Goal: Share content

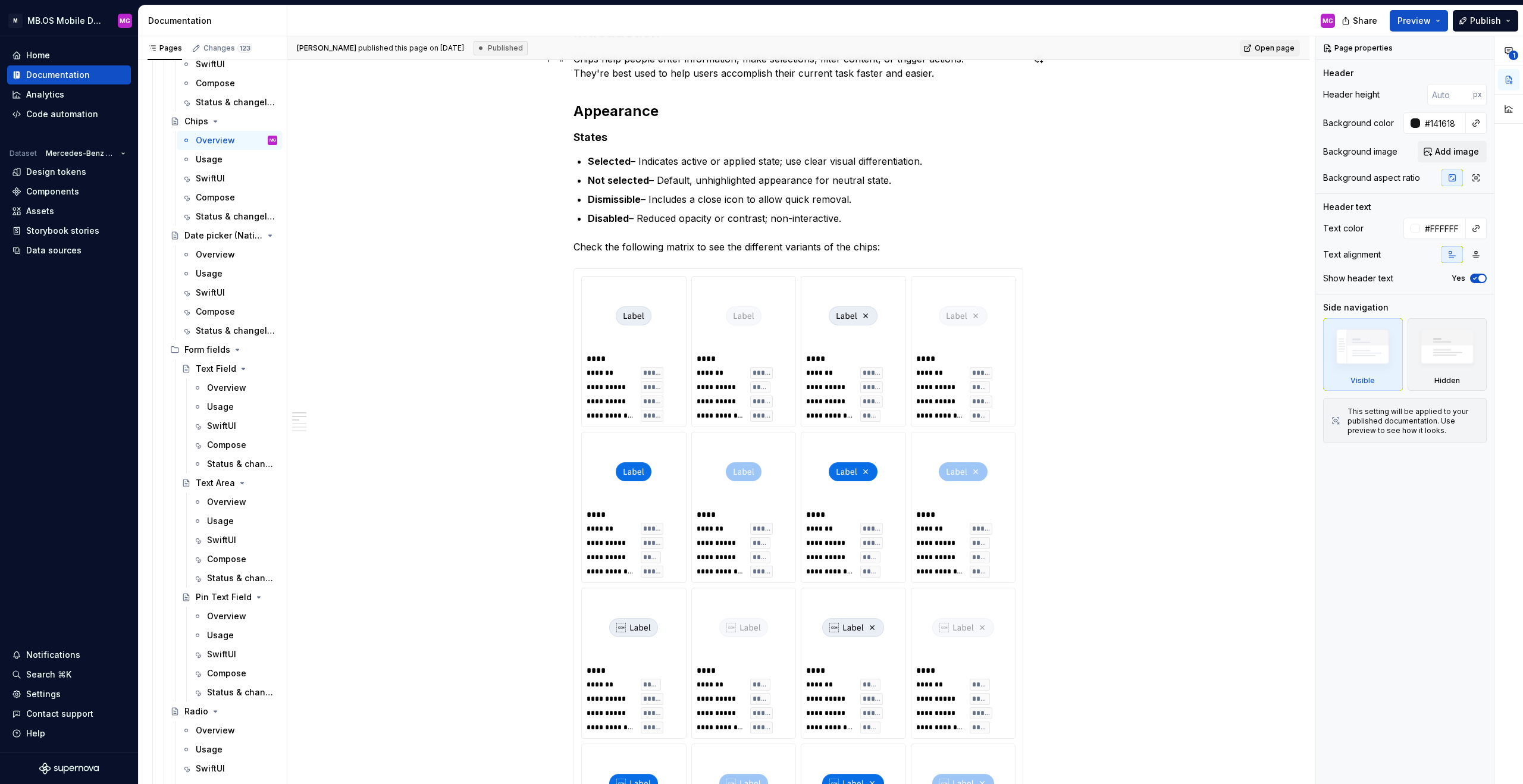
scroll to position [675, 0]
type textarea "*"
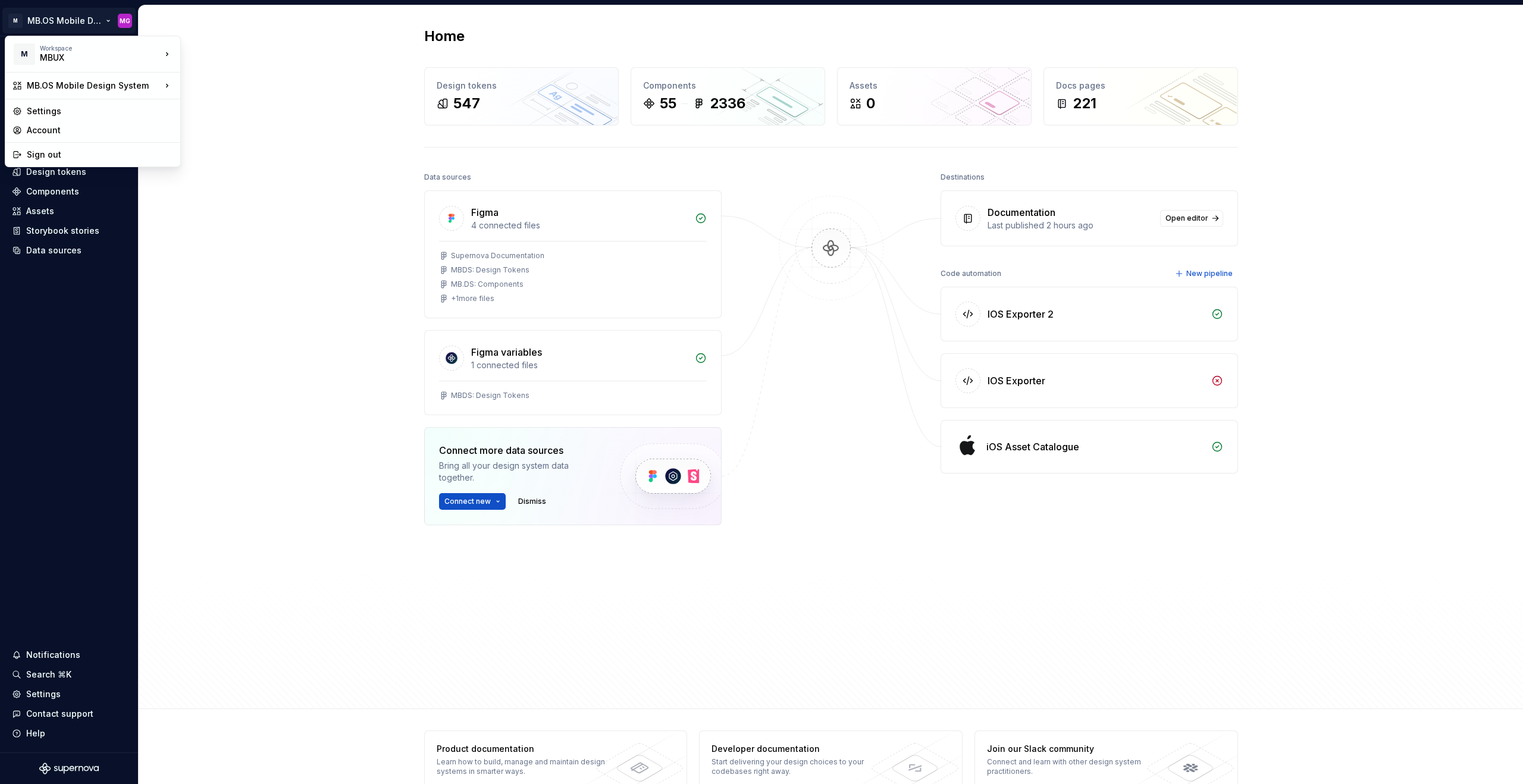
click at [101, 19] on html "M MB.OS Mobile Design System MG Home Documentation Analytics Code automation Da…" at bounding box center [762, 392] width 1523 height 784
click at [259, 206] on html "M MB.OS Mobile Design System MG Home Documentation Analytics Code automation Da…" at bounding box center [762, 392] width 1523 height 784
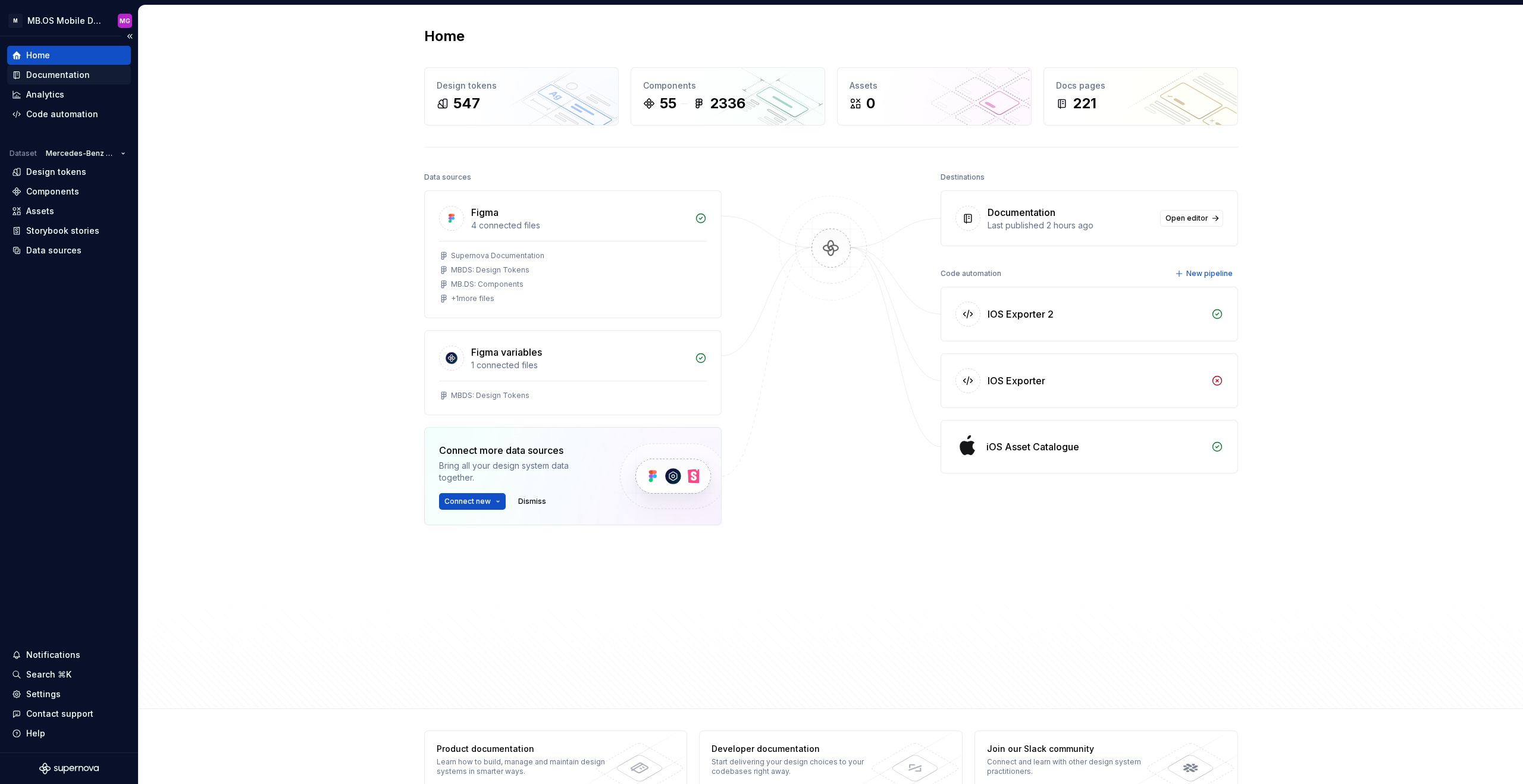
click at [69, 74] on div "Documentation" at bounding box center [58, 74] width 64 height 12
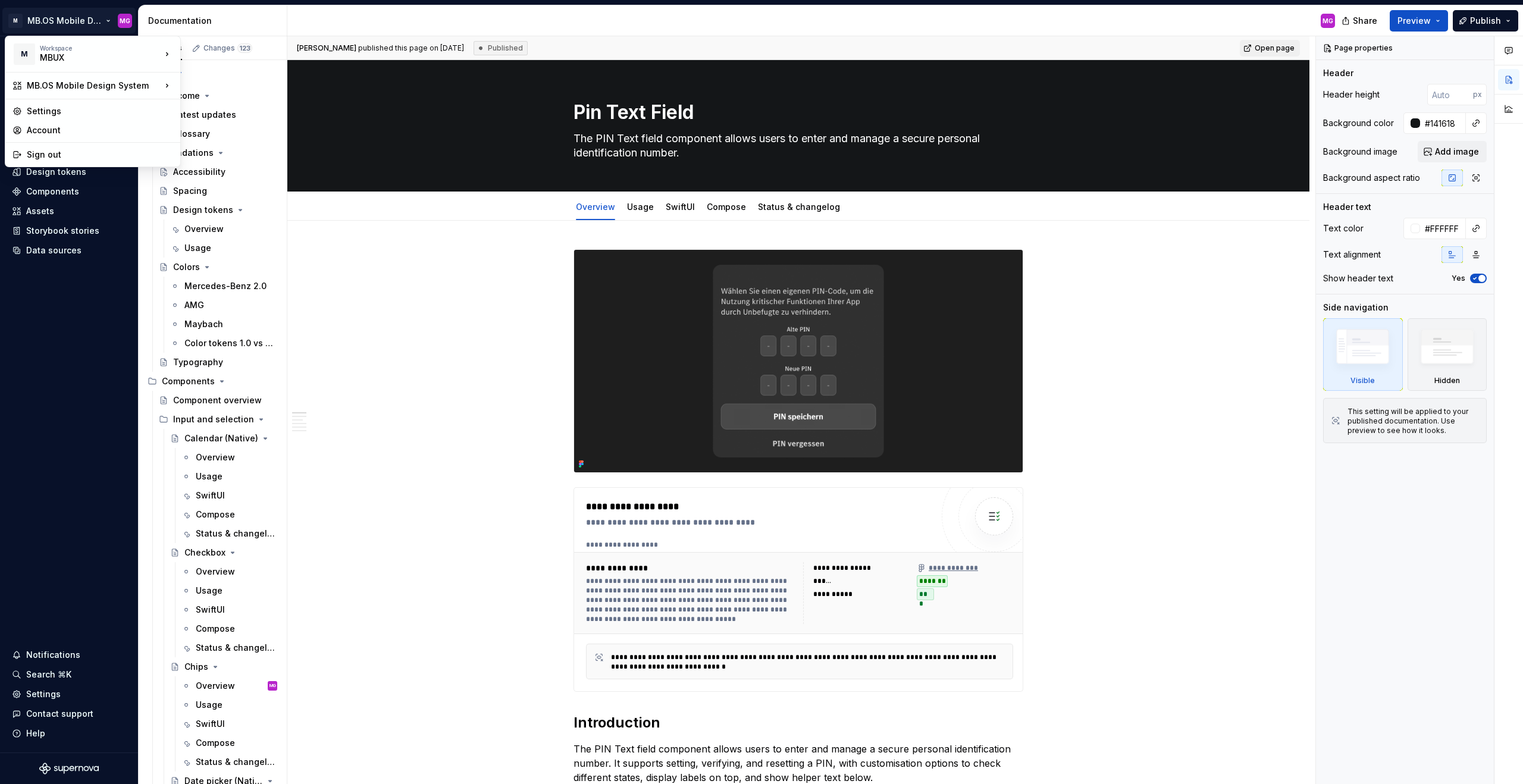
click at [69, 19] on html "M MB.OS Mobile Design System MG Home Documentation Analytics Code automation Da…" at bounding box center [762, 392] width 1523 height 784
click at [236, 109] on div "MBUX-DesignSystem" at bounding box center [260, 107] width 122 height 12
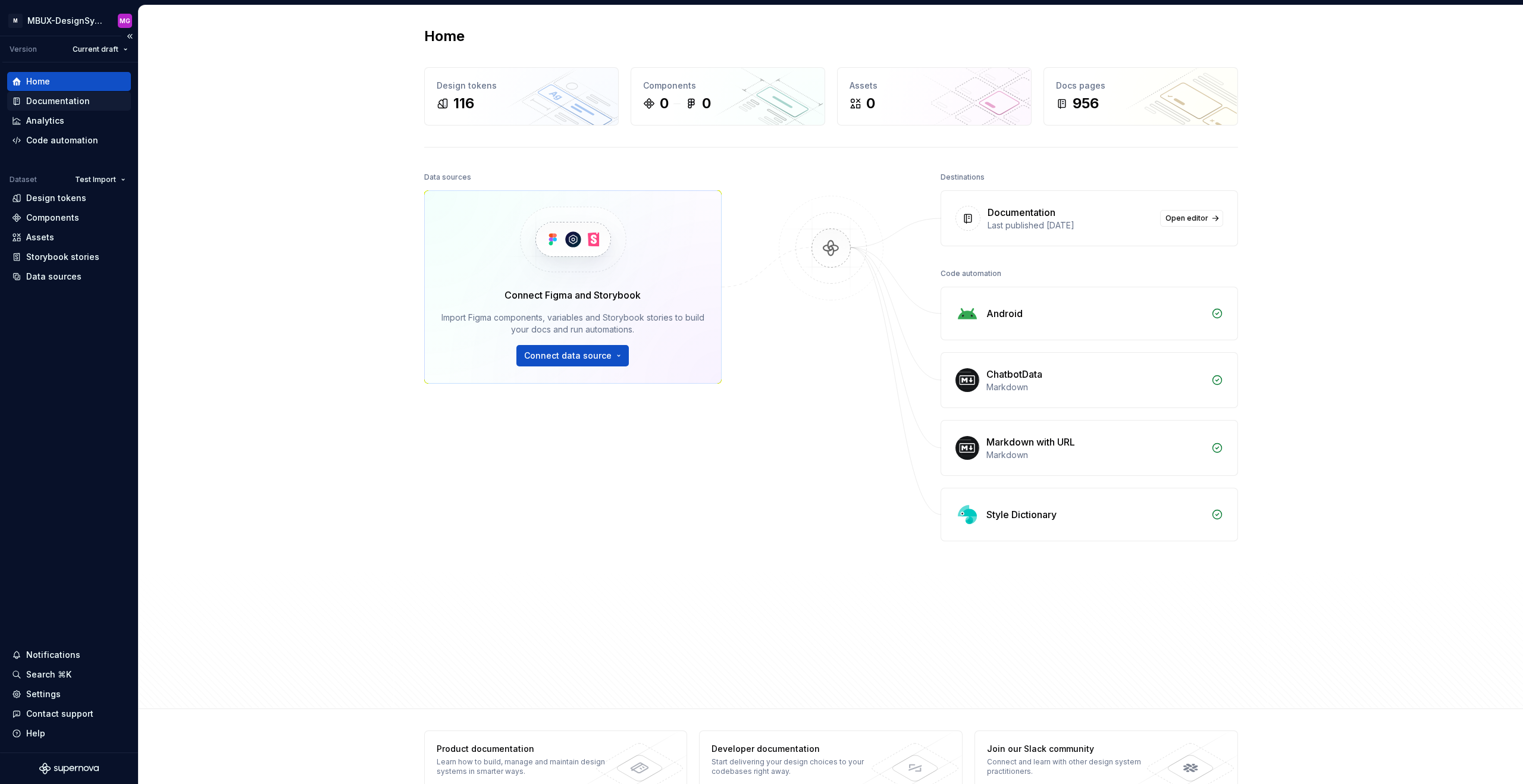
drag, startPoint x: 67, startPoint y: 102, endPoint x: 61, endPoint y: 101, distance: 6.1
click at [66, 102] on div "Documentation" at bounding box center [58, 101] width 64 height 12
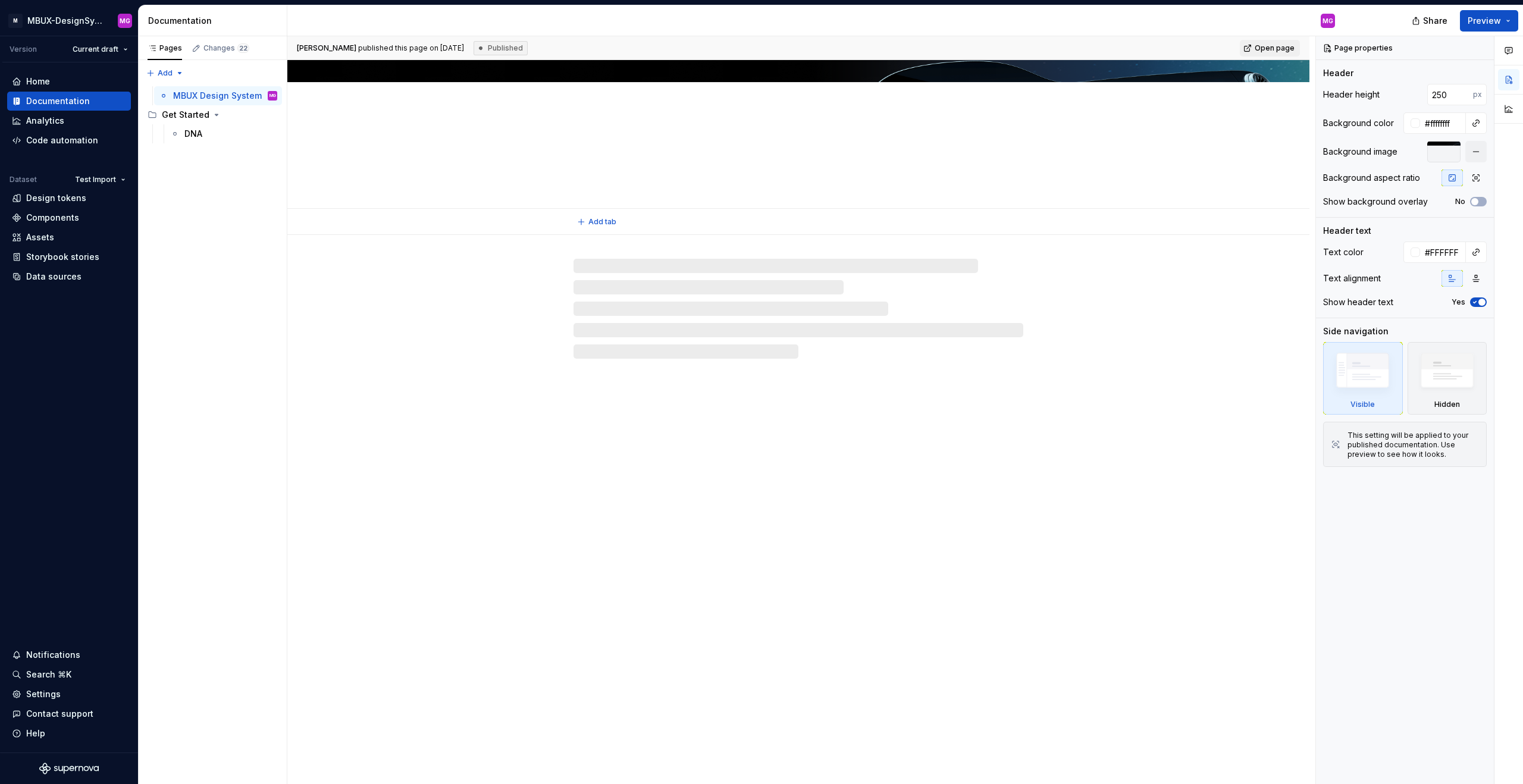
type textarea "*"
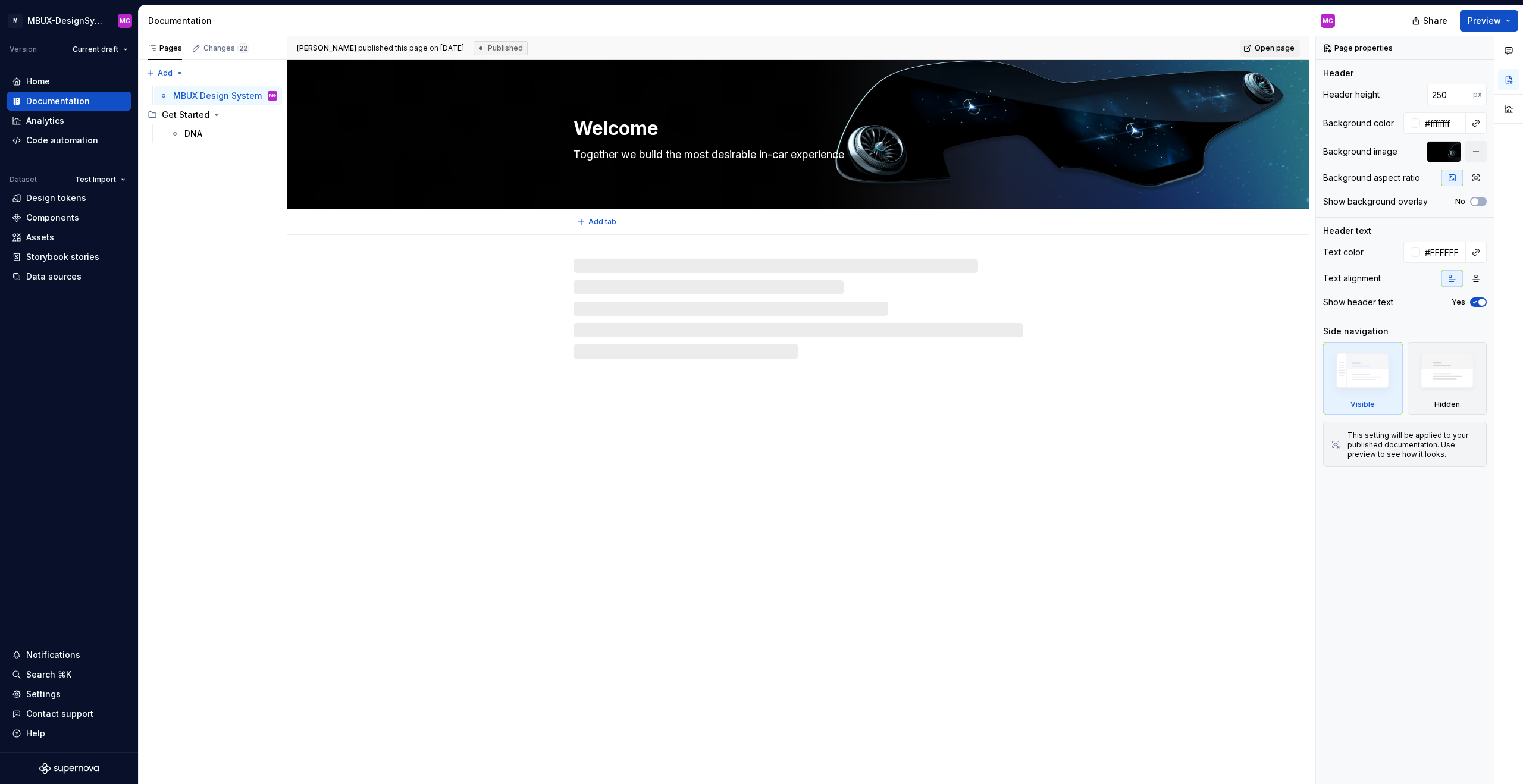
type textarea "MBUX Design System"
type textarea "Together we build the most desirable in-car experience"
type input "250"
type input "#ffffffff"
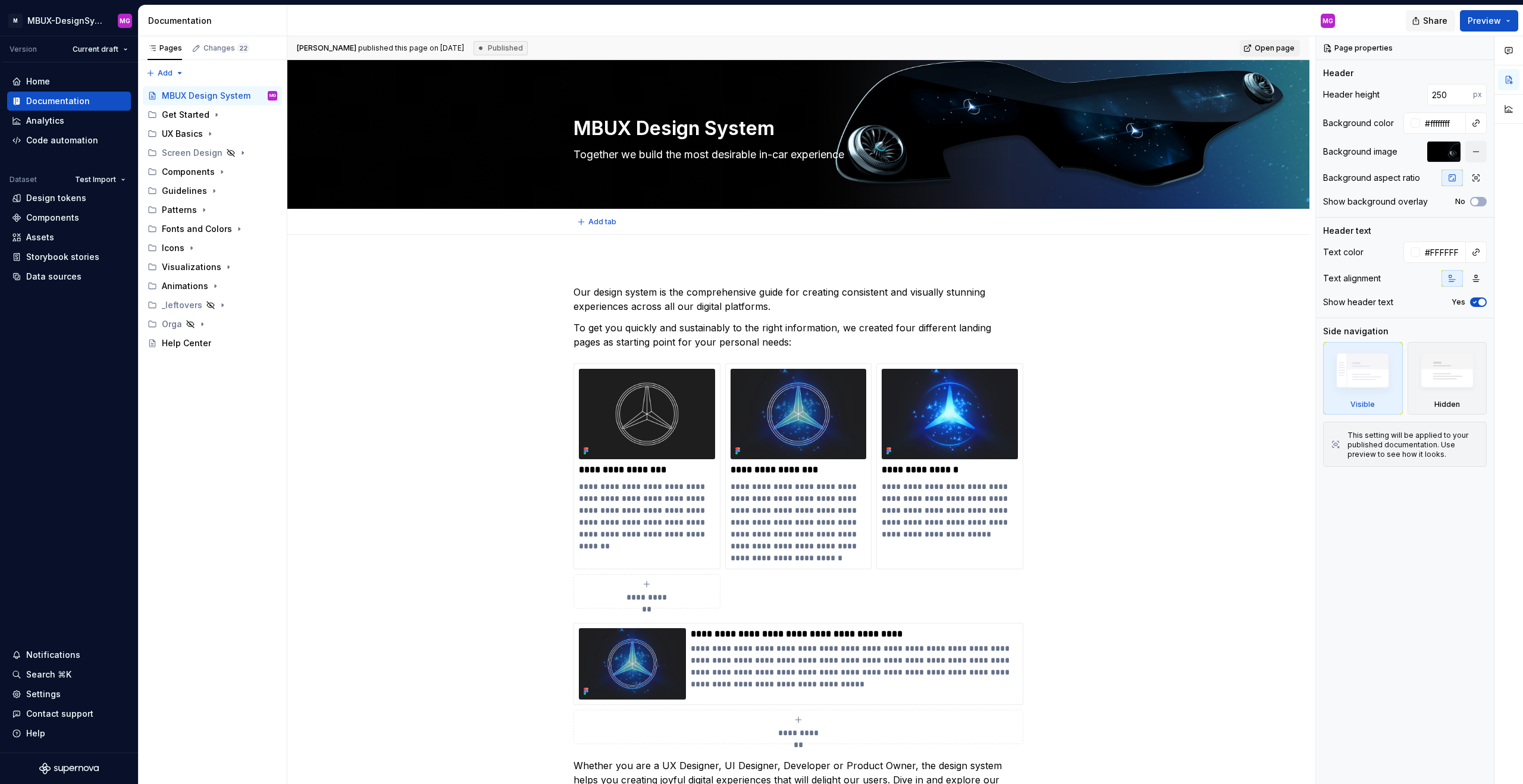
click at [1440, 19] on span "Share" at bounding box center [1435, 21] width 24 height 12
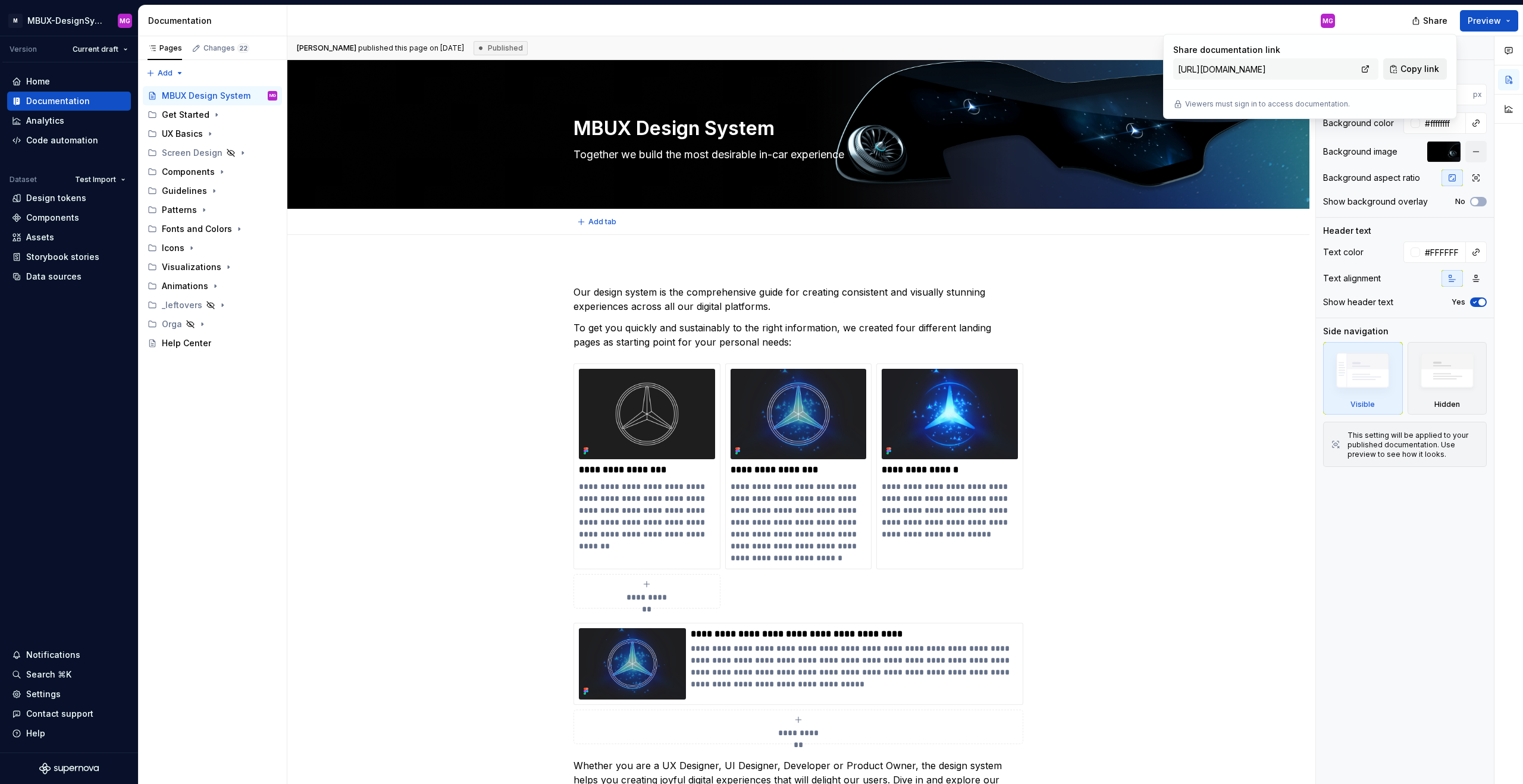
click at [1408, 72] on span "Copy link" at bounding box center [1420, 69] width 39 height 12
type textarea "*"
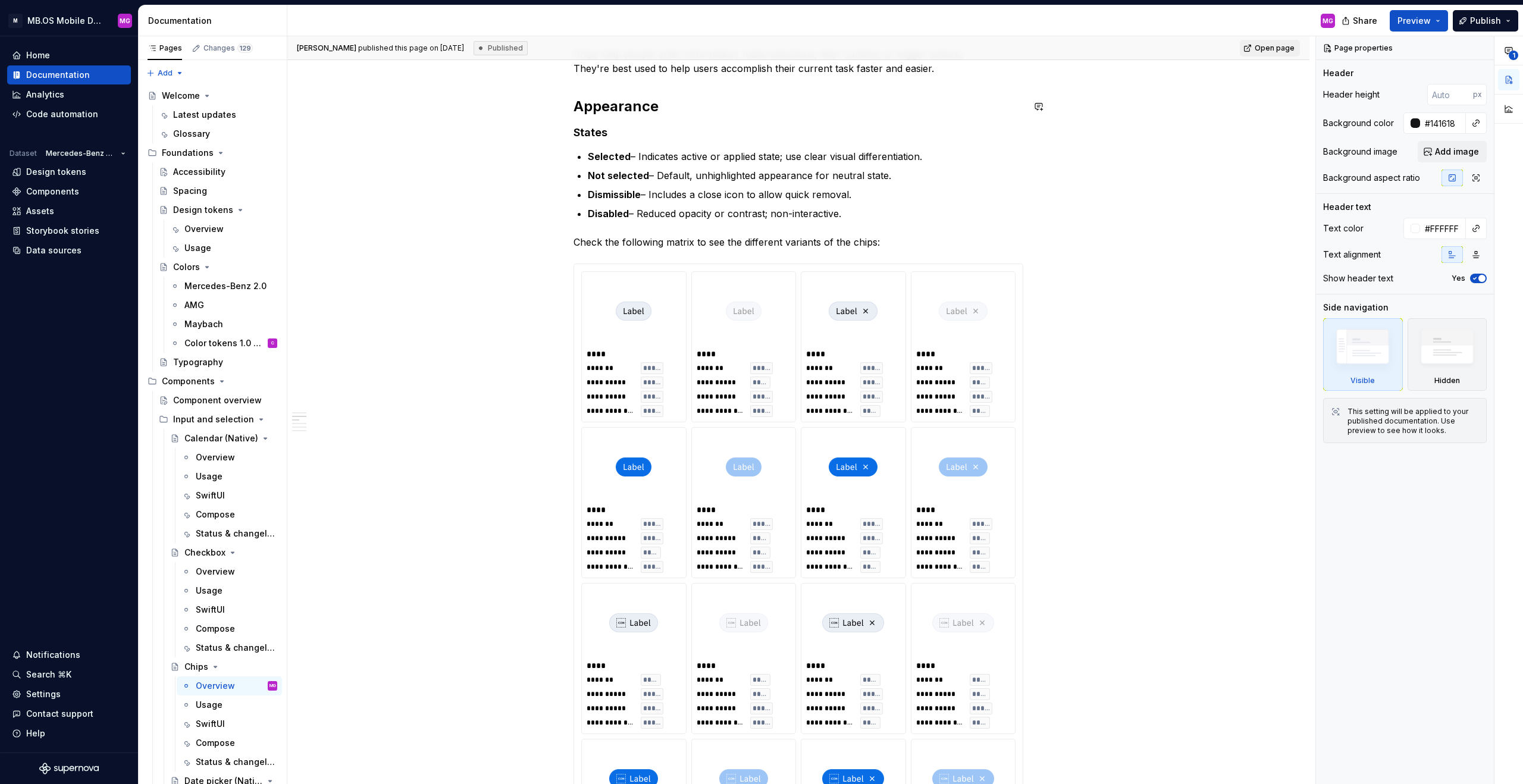
type textarea "*"
